Goal: Understand process/instructions: Learn how to perform a task or action

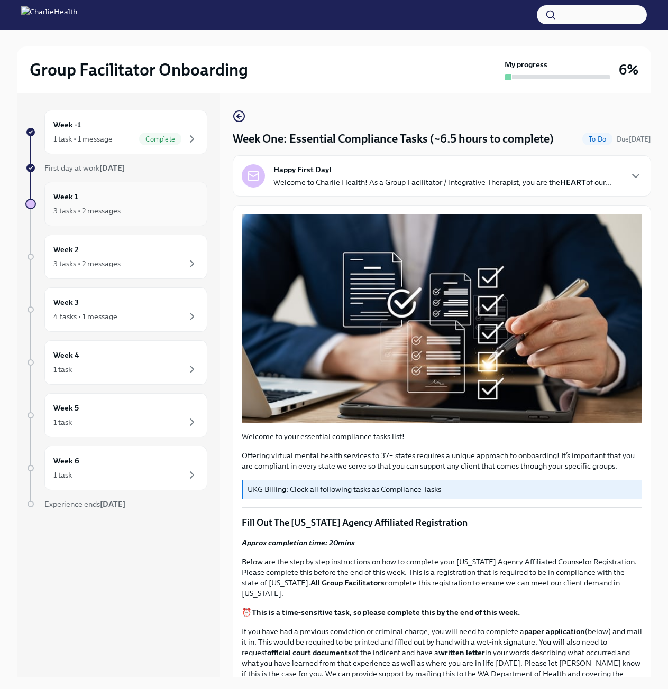
click at [90, 222] on div "Week 1 3 tasks • 2 messages" at bounding box center [125, 204] width 163 height 44
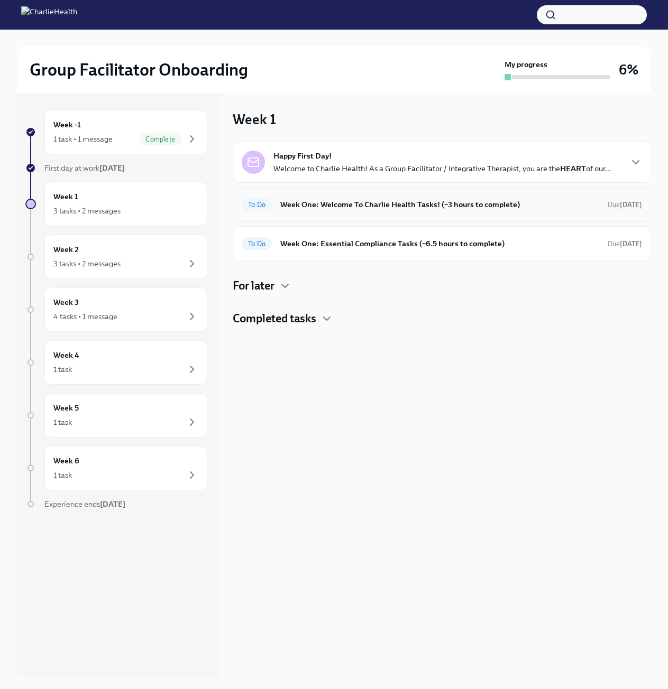
click at [403, 201] on h6 "Week One: Welcome To Charlie Health Tasks! (~3 hours to complete)" at bounding box center [439, 205] width 319 height 12
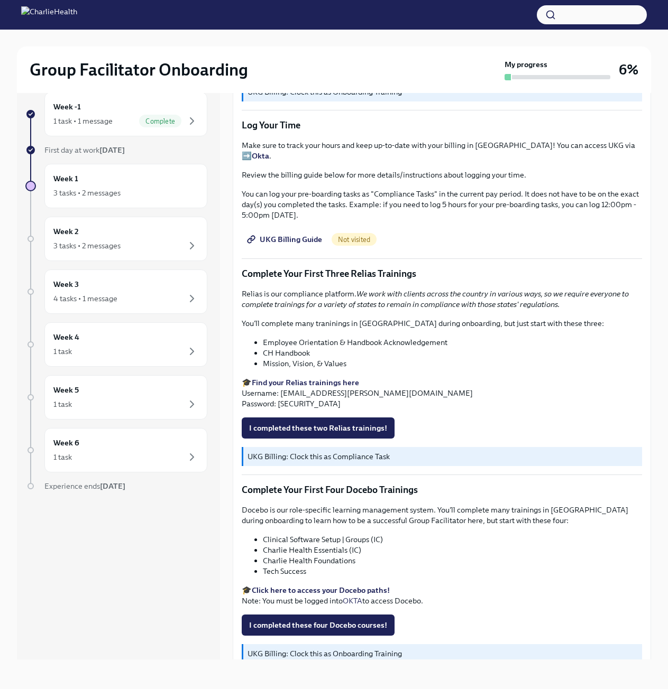
scroll to position [948, 0]
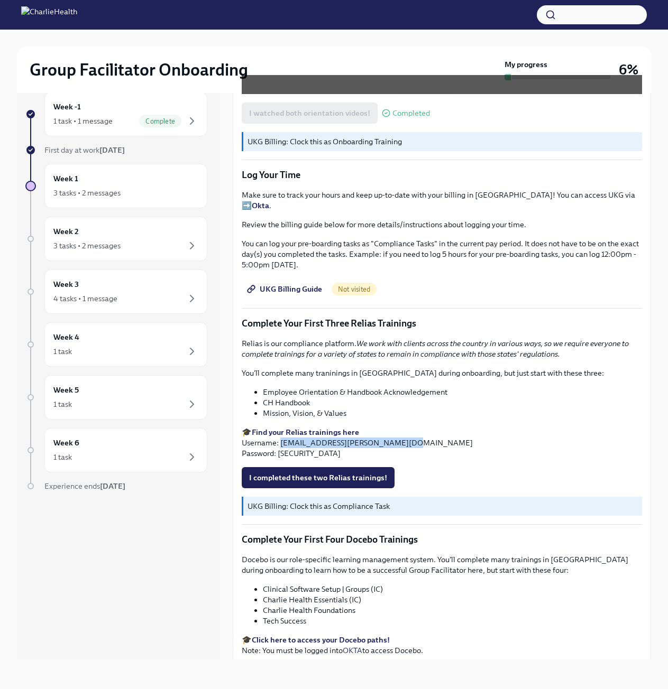
drag, startPoint x: 394, startPoint y: 445, endPoint x: 282, endPoint y: 441, distance: 112.1
click at [282, 441] on p "🎓 Find your Relias trainings here Username: [EMAIL_ADDRESS][PERSON_NAME][DOMAIN…" at bounding box center [442, 443] width 400 height 32
copy p "[EMAIL_ADDRESS][PERSON_NAME][DOMAIN_NAME]"
click at [381, 443] on p "🎓 Find your Relias trainings here Username: [EMAIL_ADDRESS][PERSON_NAME][DOMAIN…" at bounding box center [442, 443] width 400 height 32
drag, startPoint x: 304, startPoint y: 456, endPoint x: 277, endPoint y: 455, distance: 27.5
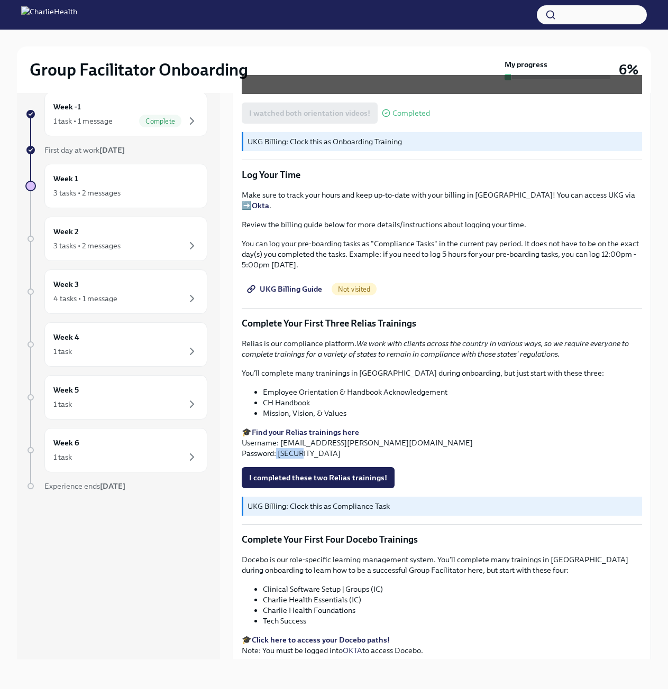
click at [277, 455] on p "🎓 Find your Relias trainings here Username: [EMAIL_ADDRESS][PERSON_NAME][DOMAIN…" at bounding box center [442, 443] width 400 height 32
click at [302, 457] on p "🎓 Find your Relias trainings here Username: [EMAIL_ADDRESS][PERSON_NAME][DOMAIN…" at bounding box center [442, 443] width 400 height 32
drag, startPoint x: 304, startPoint y: 457, endPoint x: 279, endPoint y: 456, distance: 25.4
click at [279, 456] on p "🎓 Find your Relias trainings here Username: [EMAIL_ADDRESS][PERSON_NAME][DOMAIN…" at bounding box center [442, 443] width 400 height 32
copy p "ch1234"
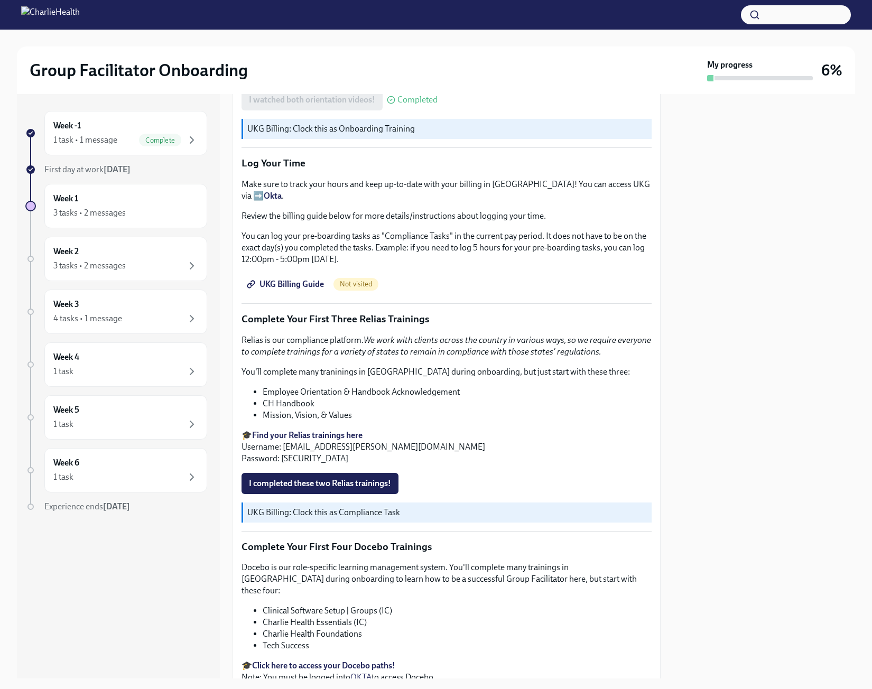
scroll to position [1158, 0]
